Goal: Find specific page/section: Find specific page/section

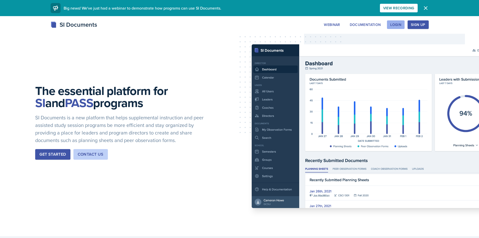
click at [398, 26] on div "Login" at bounding box center [395, 25] width 11 height 4
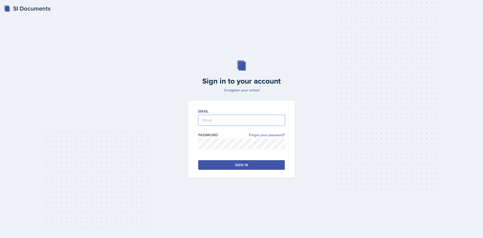
click at [223, 121] on input "email" at bounding box center [241, 120] width 87 height 11
type input "[EMAIL_ADDRESS][DOMAIN_NAME]"
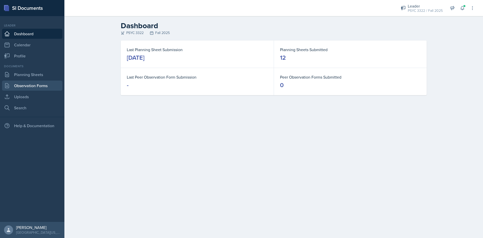
click at [33, 86] on link "Observation Forms" at bounding box center [32, 86] width 60 height 10
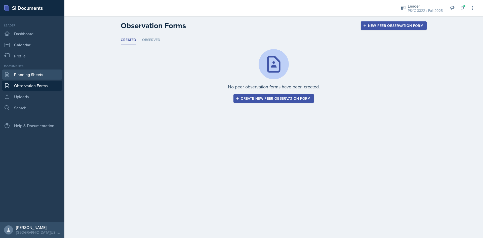
click at [36, 76] on link "Planning Sheets" at bounding box center [32, 74] width 60 height 10
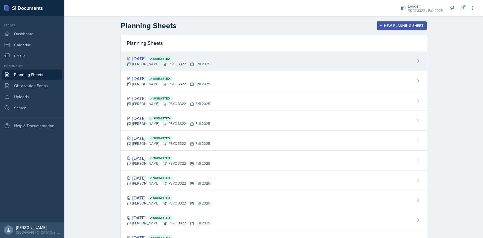
click at [151, 57] on div "[DATE] Submitted" at bounding box center [168, 58] width 83 height 7
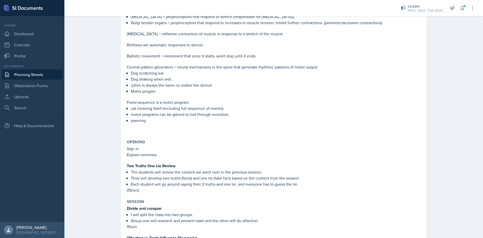
scroll to position [478, 0]
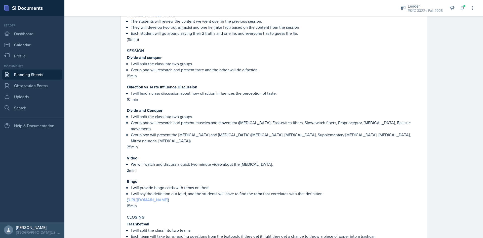
click at [168, 197] on link "[URL][DOMAIN_NAME]" at bounding box center [148, 200] width 40 height 6
